Goal: Complete application form

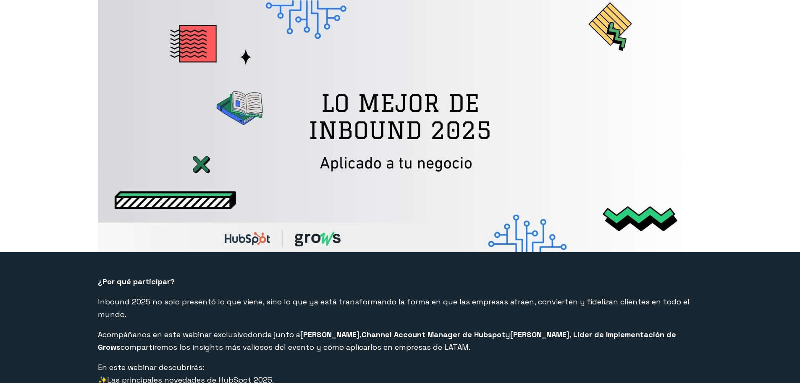
select select "CO"
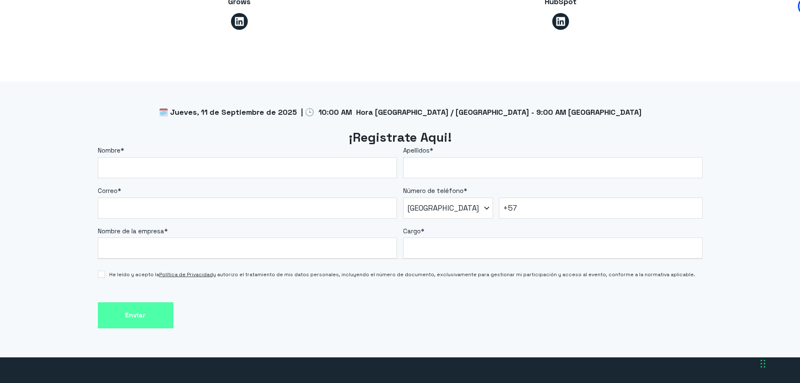
scroll to position [672, 0]
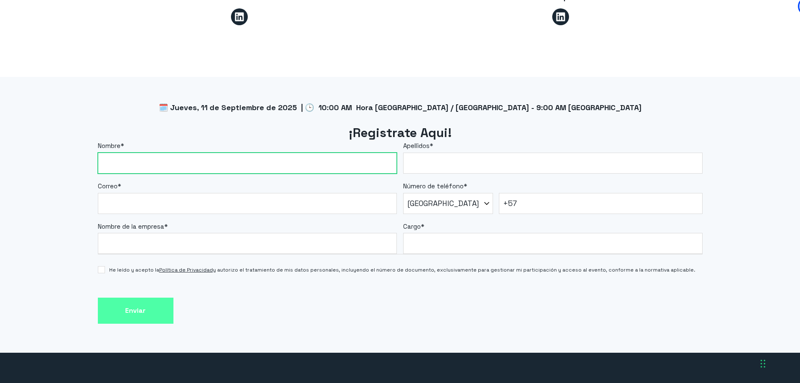
click at [150, 155] on input "Nombre *" at bounding box center [247, 162] width 299 height 21
type input "[PERSON_NAME]"
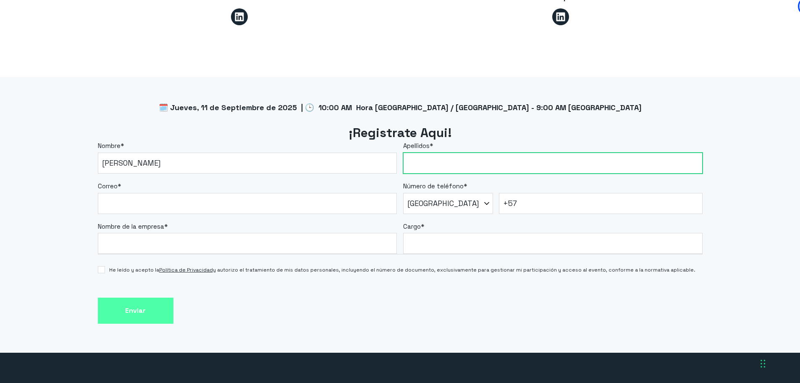
click at [413, 152] on input "Apellidos *" at bounding box center [552, 162] width 299 height 21
type input "Valderrama"
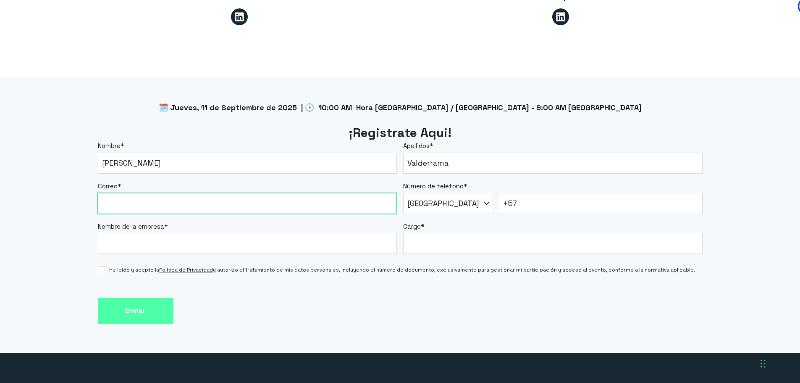
click at [130, 193] on input "Correo *" at bounding box center [247, 203] width 299 height 21
type input "[PERSON_NAME][EMAIL_ADDRESS][PERSON_NAME][DOMAIN_NAME]"
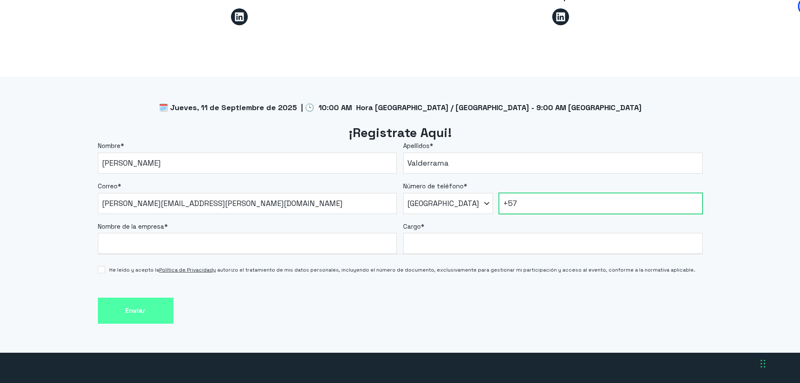
click at [540, 193] on input "+57" at bounding box center [601, 203] width 204 height 21
type input "[PHONE_NUMBER]"
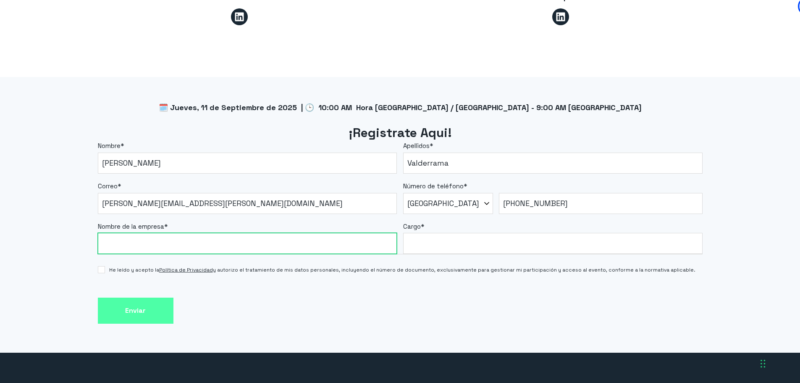
click at [131, 233] on input "Nombre de la empresa *" at bounding box center [247, 243] width 299 height 21
type input "Professional Consulting Services"
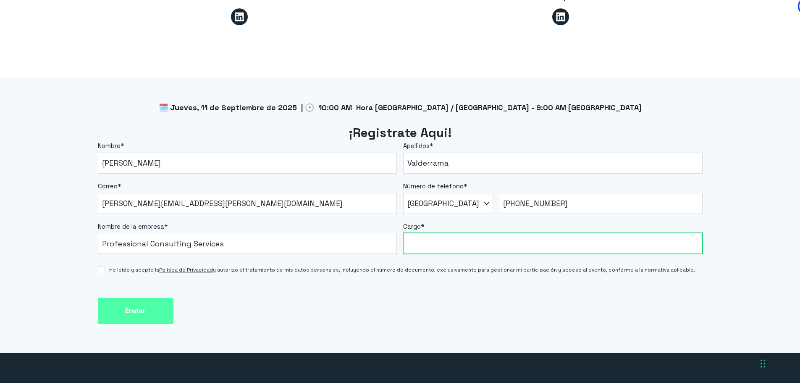
click at [446, 234] on input "Cargo *" at bounding box center [552, 243] width 299 height 21
type input "Coordinador de Seguridad"
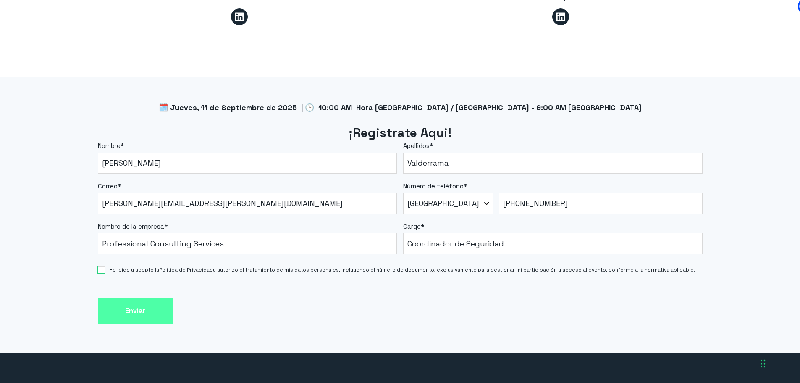
drag, startPoint x: 105, startPoint y: 259, endPoint x: 115, endPoint y: 278, distance: 21.8
click at [105, 266] on input "He leído y acepto la Política de Privacidad y autorizo el tratamiento de mis da…" at bounding box center [101, 269] width 7 height 7
checkbox input "true"
click at [128, 297] on input "Enviar" at bounding box center [136, 310] width 76 height 26
